Goal: Information Seeking & Learning: Learn about a topic

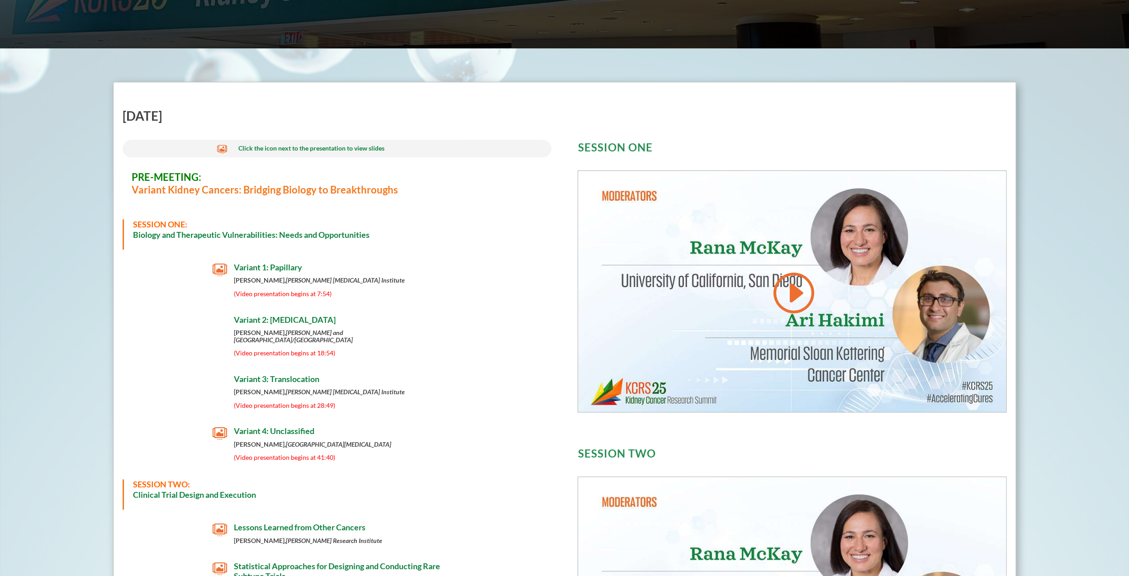
scroll to position [344, 0]
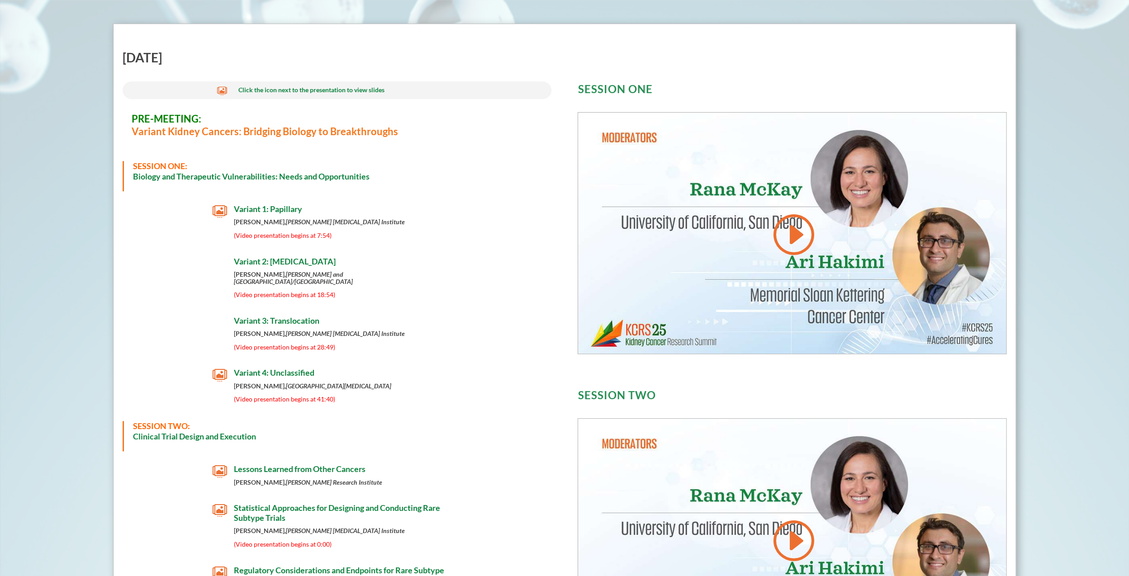
click at [221, 211] on span "" at bounding box center [220, 211] width 14 height 14
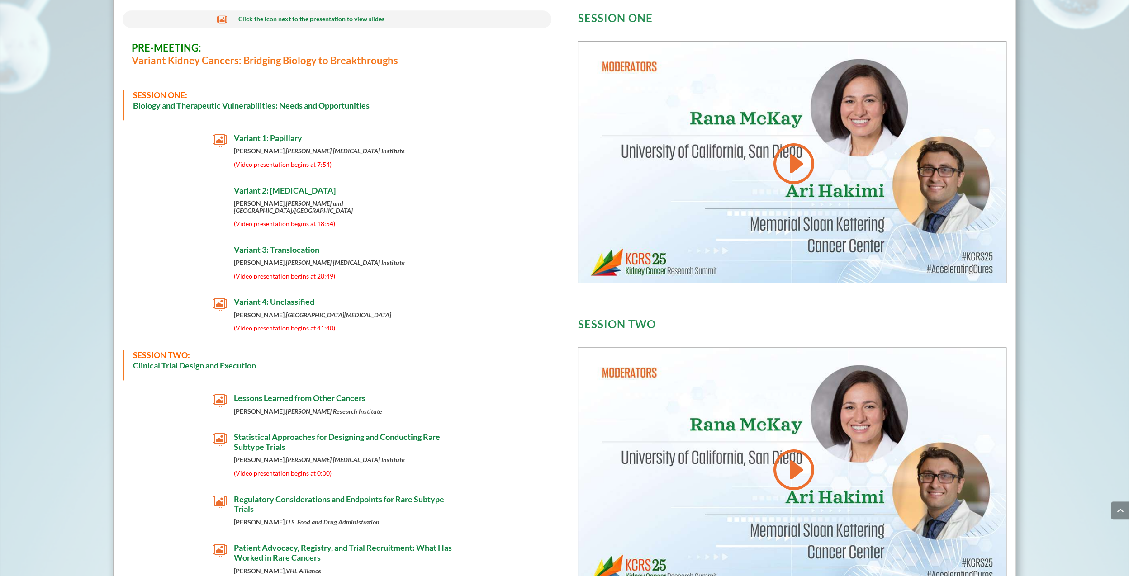
scroll to position [415, 0]
click at [287, 190] on span "Variant 2: [MEDICAL_DATA]" at bounding box center [285, 191] width 102 height 10
click at [217, 298] on span "" at bounding box center [220, 305] width 14 height 14
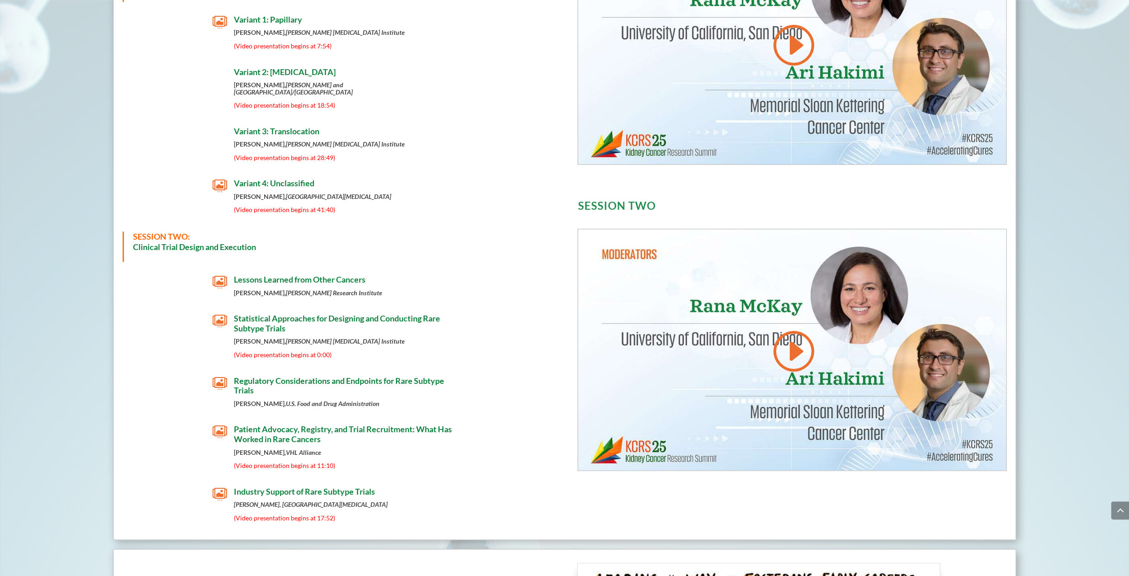
scroll to position [535, 0]
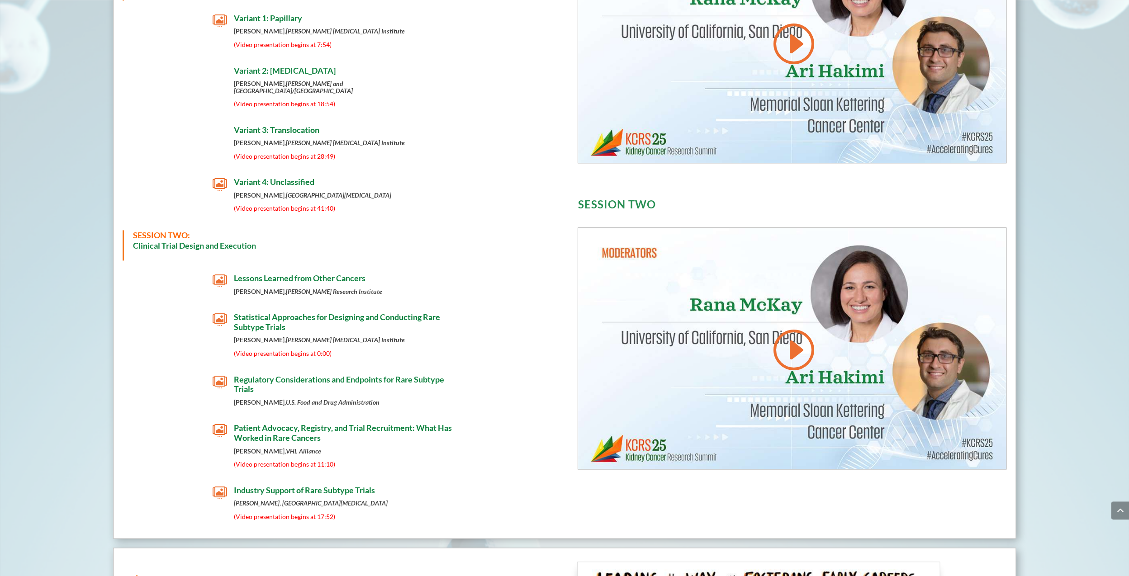
click at [218, 487] on span "" at bounding box center [220, 493] width 14 height 14
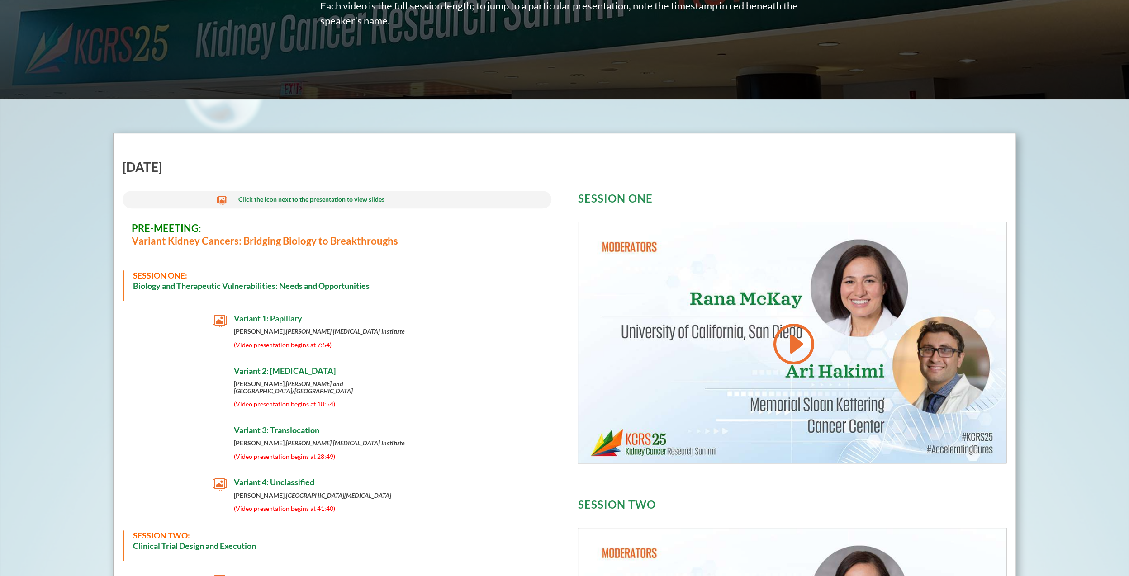
scroll to position [240, 0]
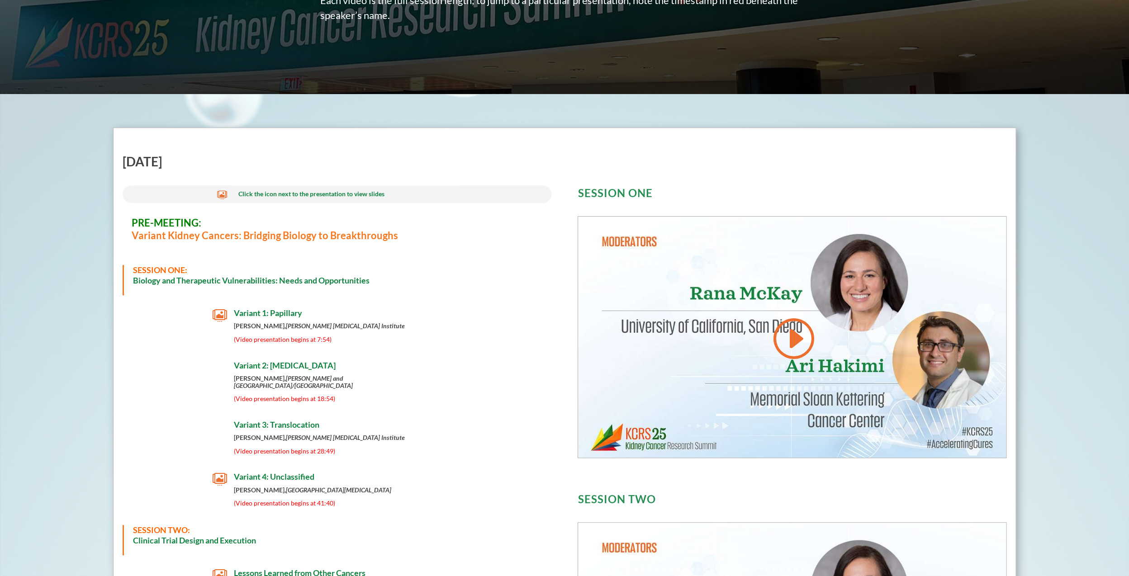
click at [217, 316] on span "" at bounding box center [220, 315] width 14 height 14
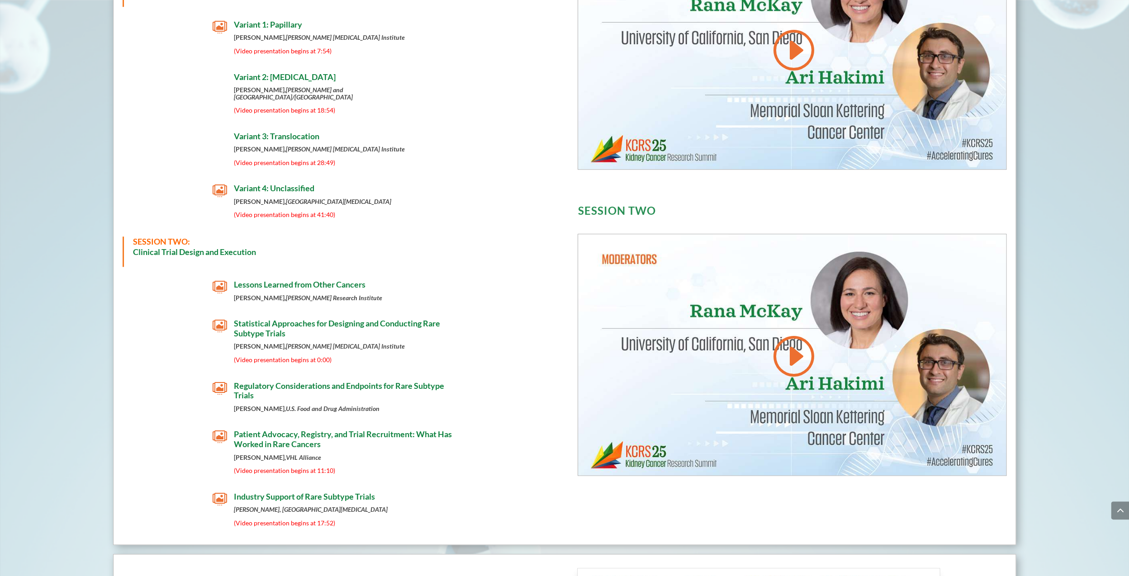
scroll to position [528, 0]
click at [220, 492] on span "" at bounding box center [220, 499] width 14 height 14
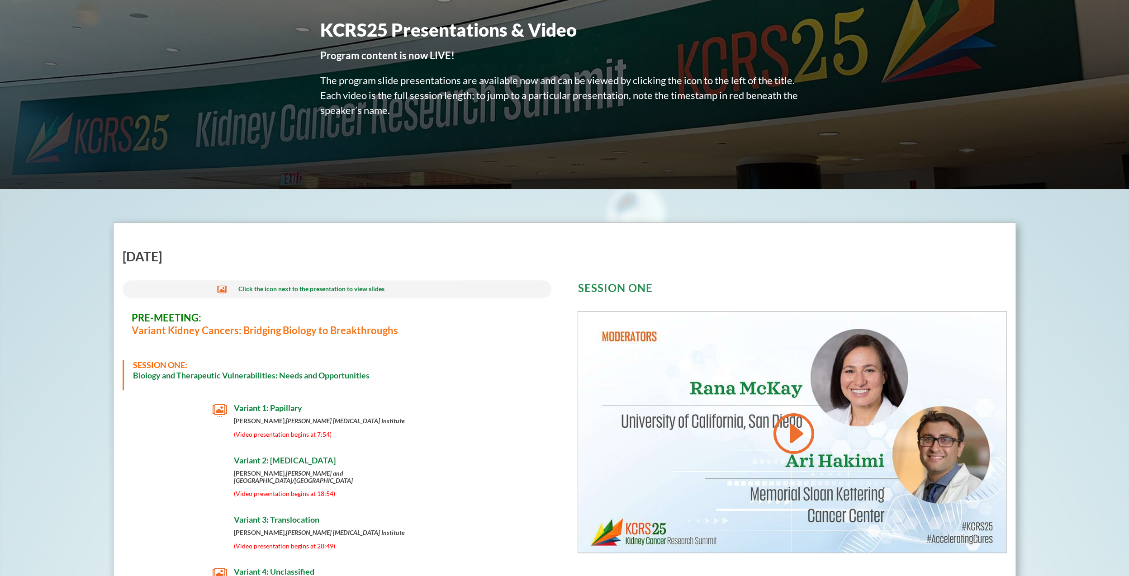
scroll to position [183, 0]
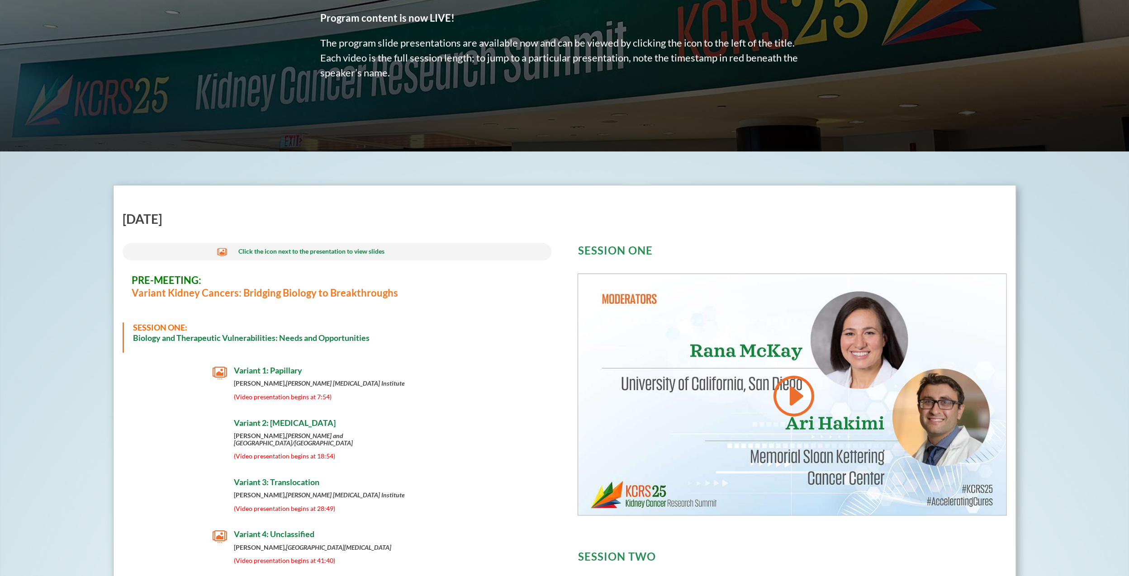
click at [217, 375] on span "" at bounding box center [220, 373] width 14 height 14
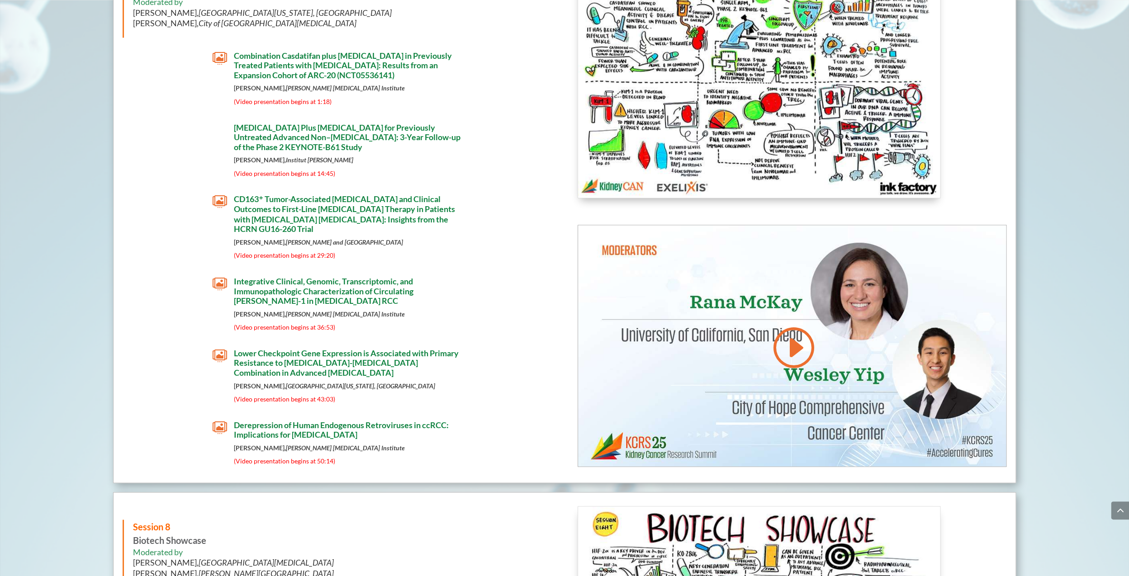
scroll to position [5427, 0]
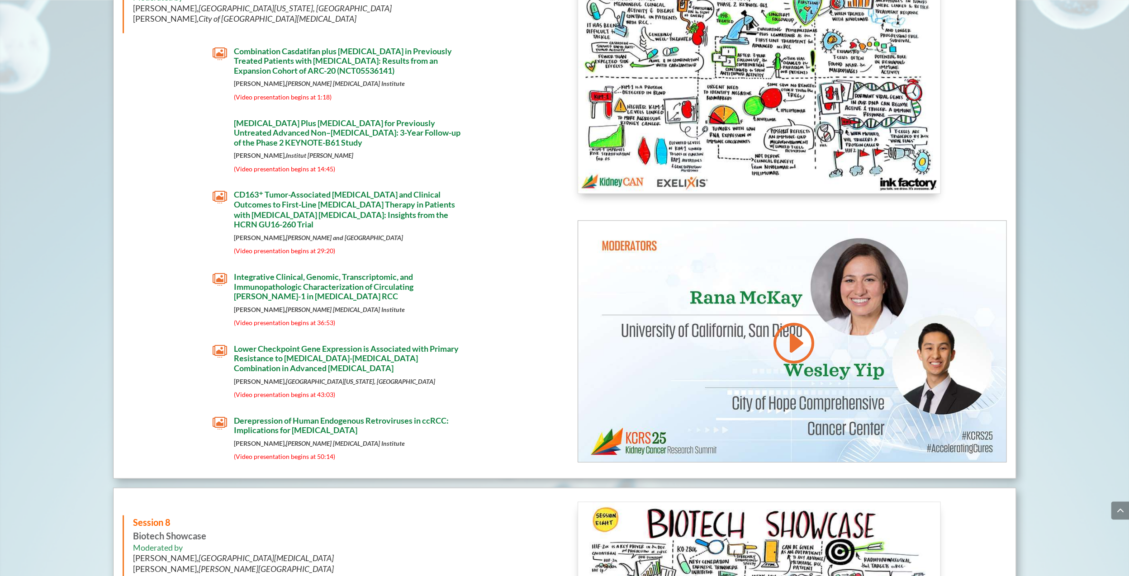
click at [209, 129] on div " [MEDICAL_DATA] Plus [MEDICAL_DATA] for Previously Untreated Advanced Non–[MED…" at bounding box center [337, 147] width 429 height 59
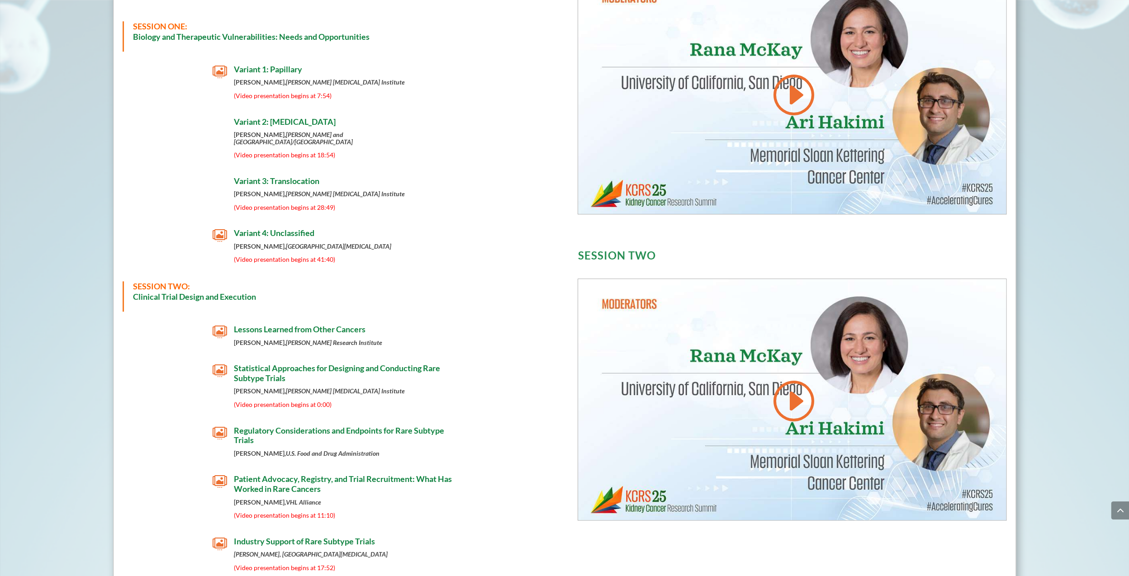
scroll to position [486, 0]
